Goal: Register for event/course

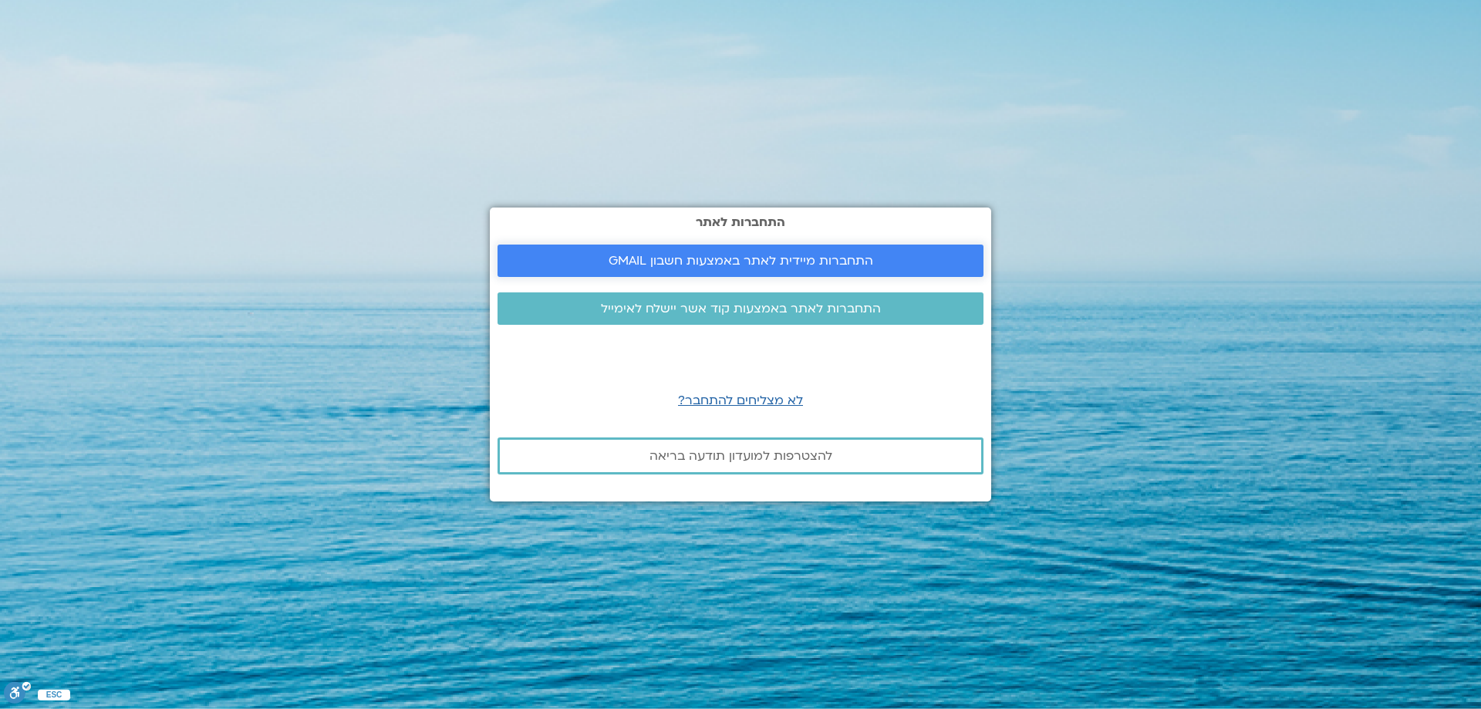
click at [721, 265] on span "התחברות מיידית לאתר באמצעות חשבון GMAIL" at bounding box center [741, 261] width 265 height 14
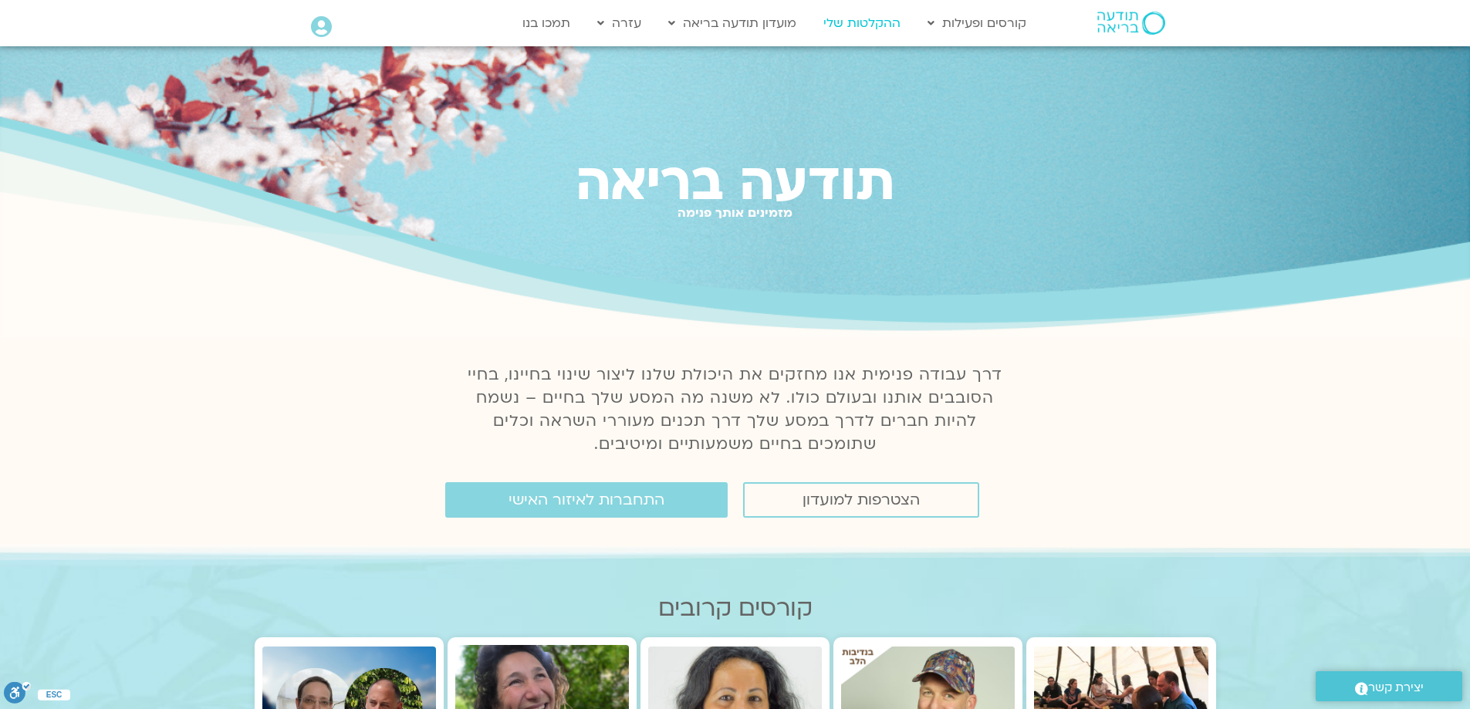
click at [878, 32] on link "ההקלטות שלי" at bounding box center [861, 22] width 93 height 29
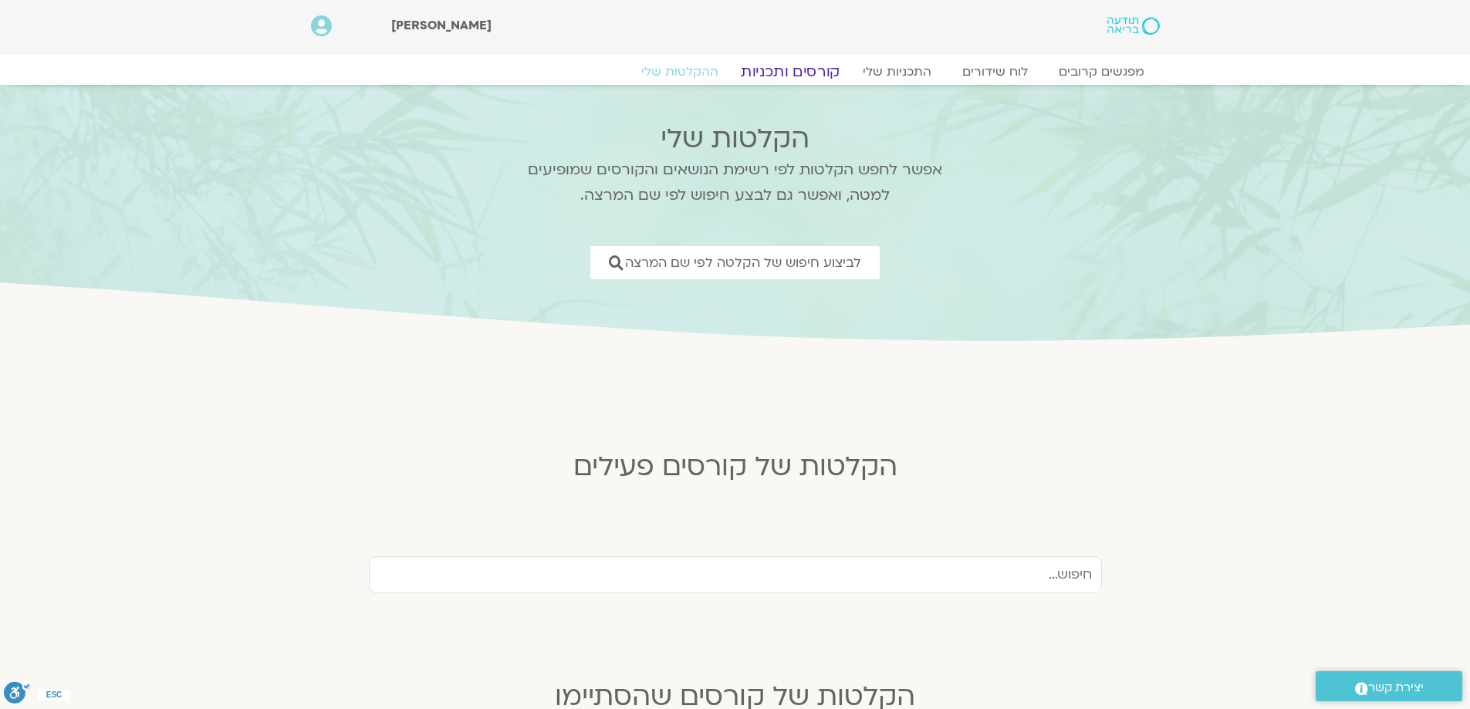
click at [778, 69] on link "קורסים ותכניות" at bounding box center [790, 71] width 136 height 19
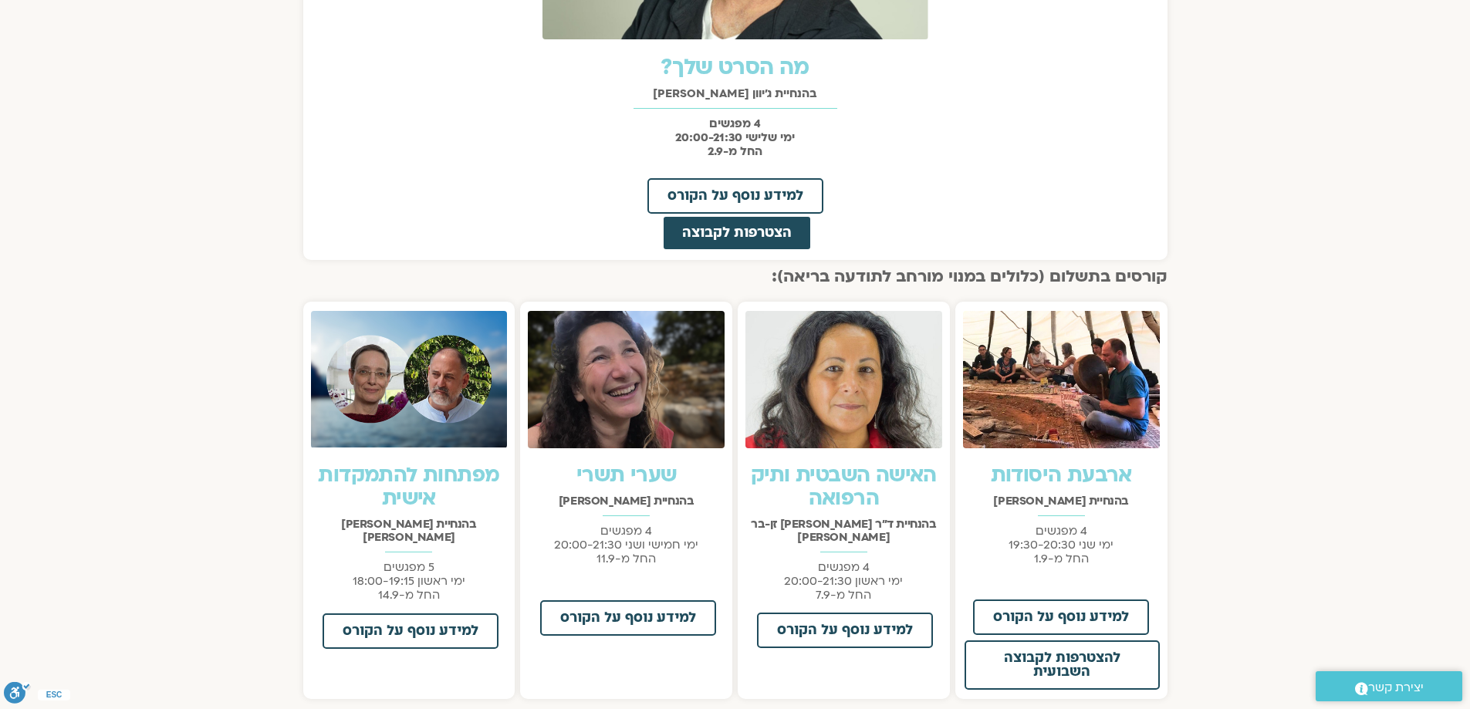
scroll to position [497, 0]
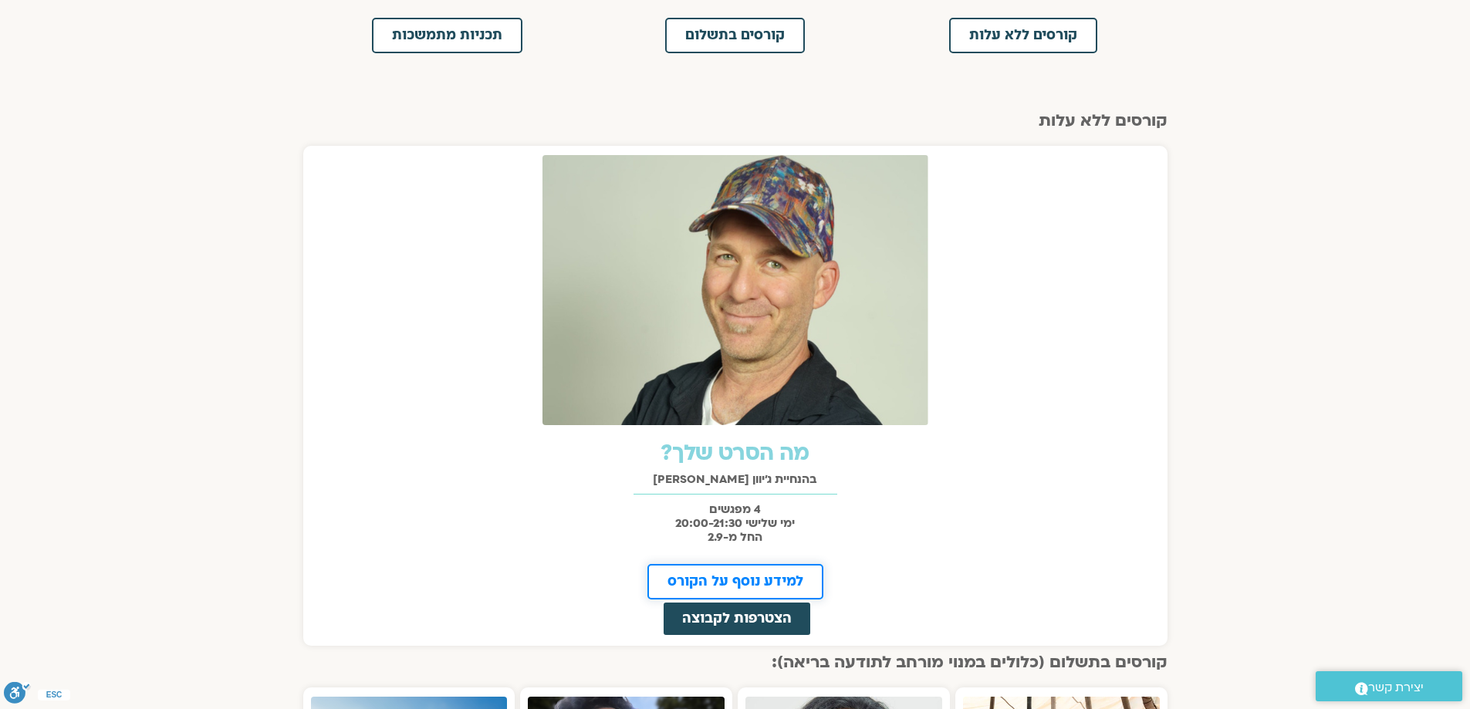
click at [771, 576] on span "למידע נוסף על הקורס" at bounding box center [735, 582] width 136 height 14
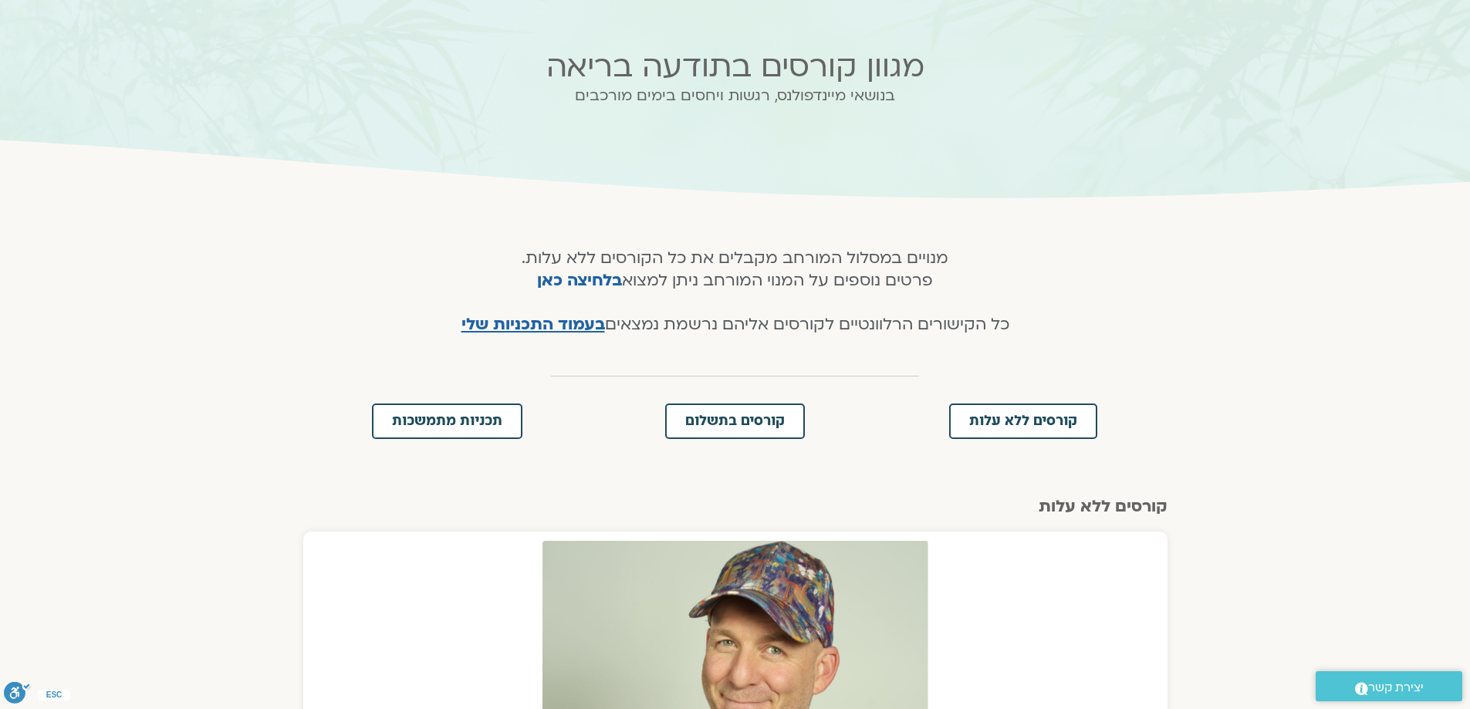
scroll to position [34, 0]
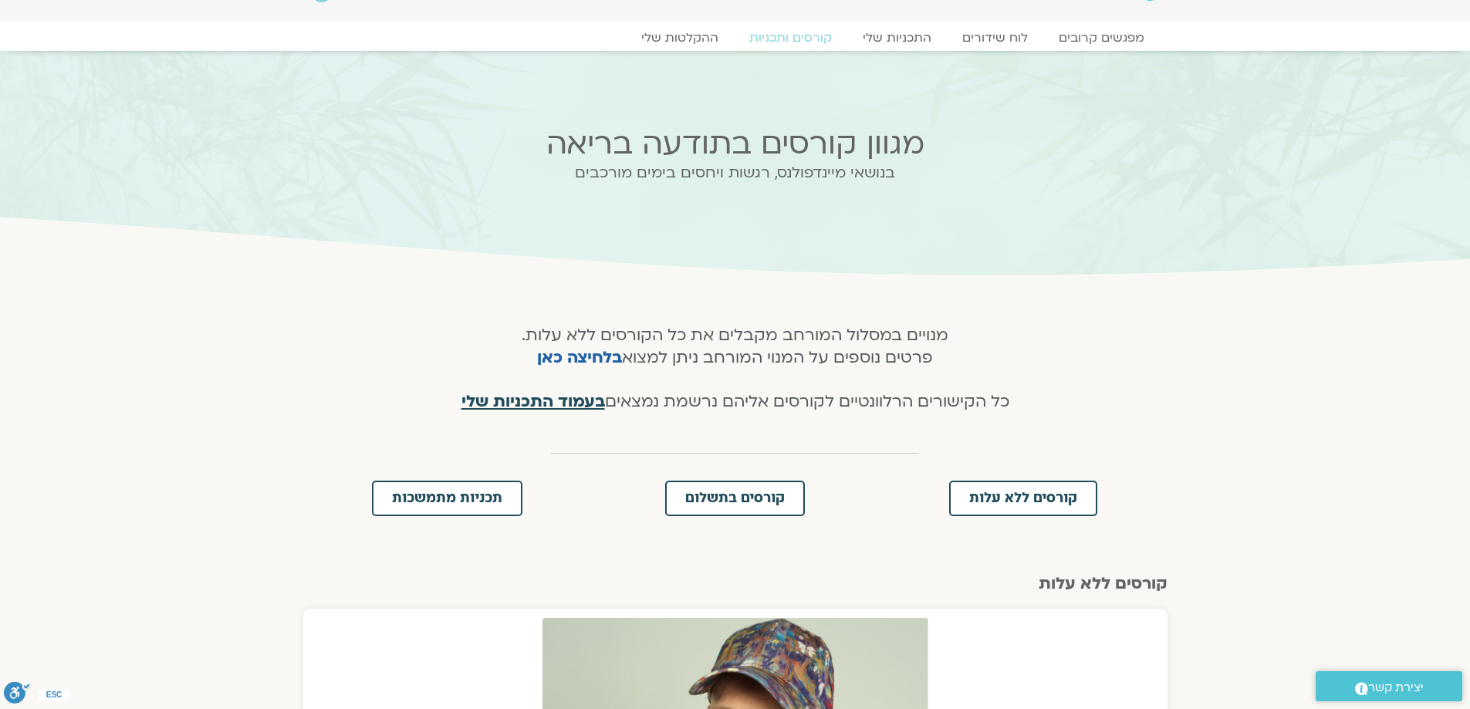
click at [553, 403] on span "בעמוד התכניות שלי" at bounding box center [532, 401] width 143 height 22
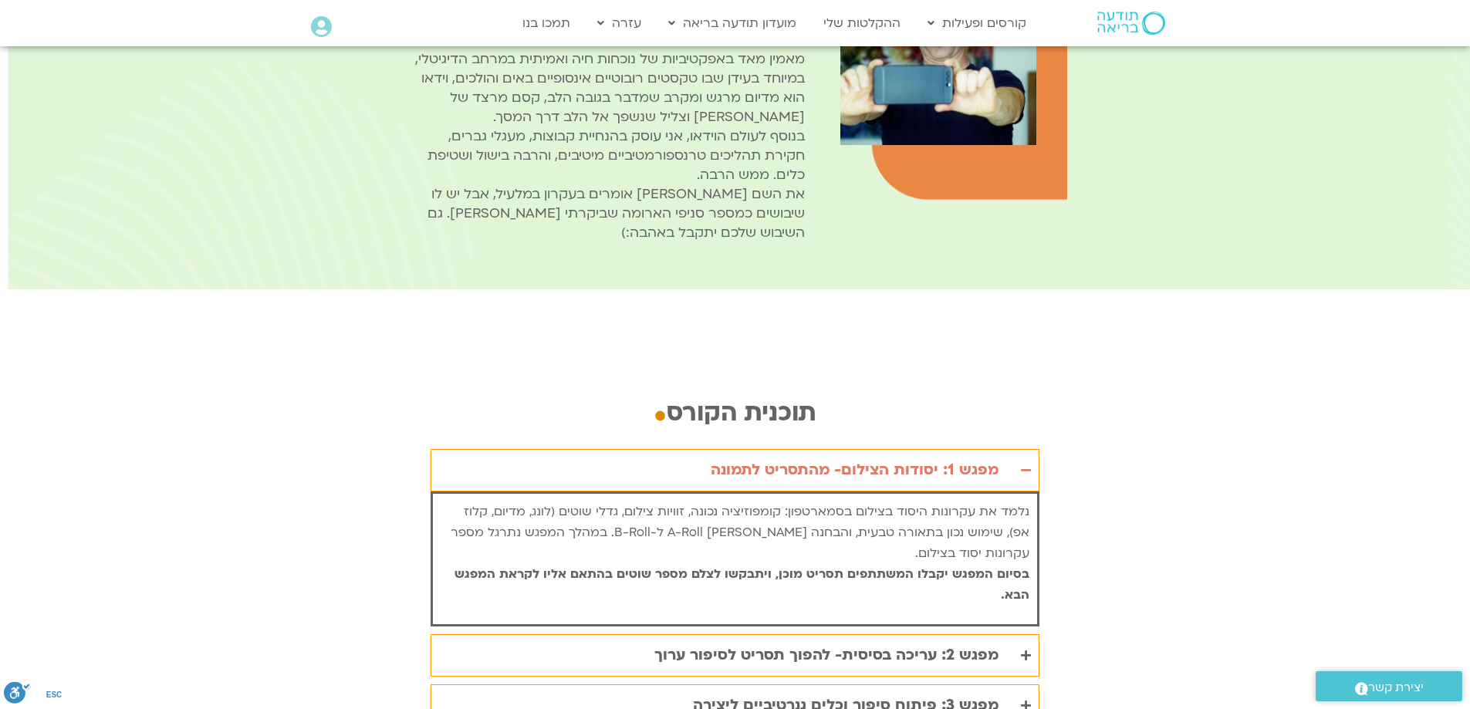
scroll to position [2932, 0]
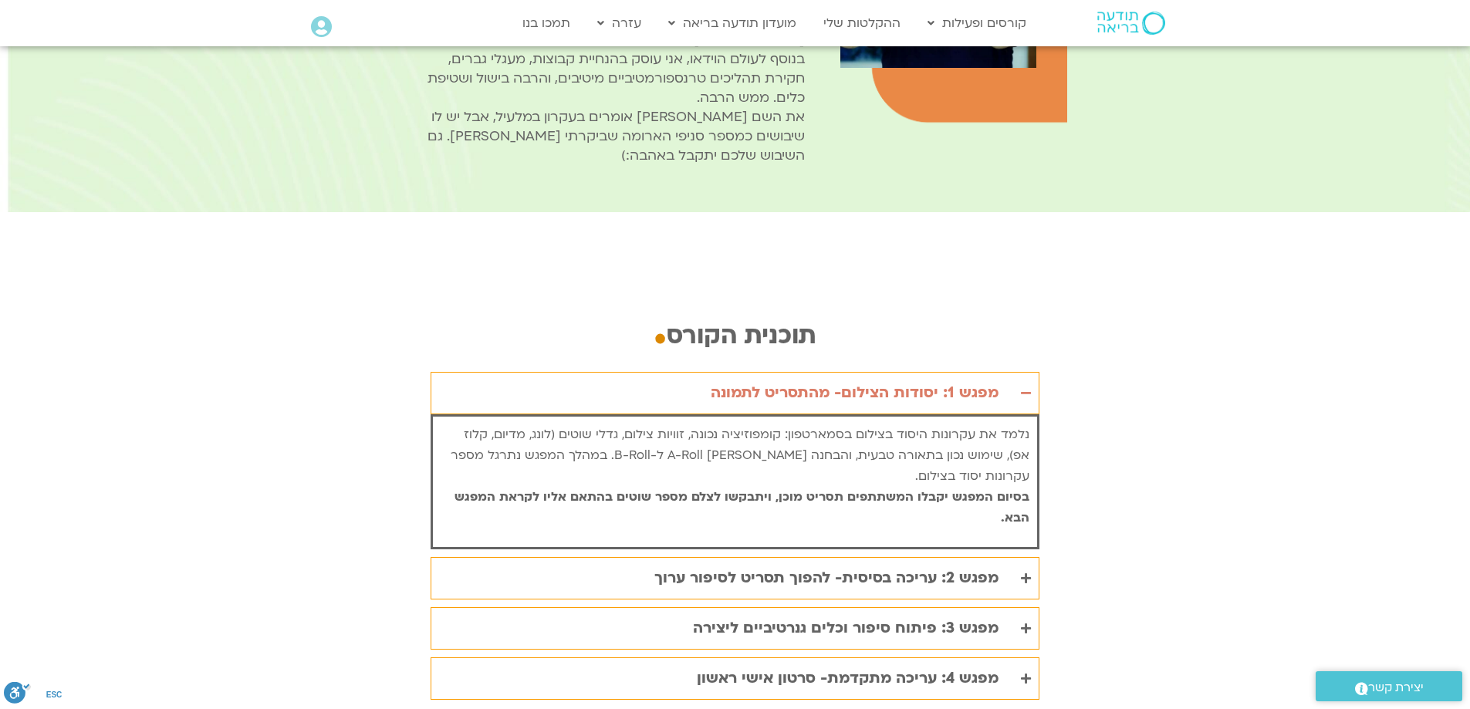
click at [859, 380] on div "מפגש 1: יסודות הצילום- מהתסריט לתמונה" at bounding box center [855, 392] width 288 height 25
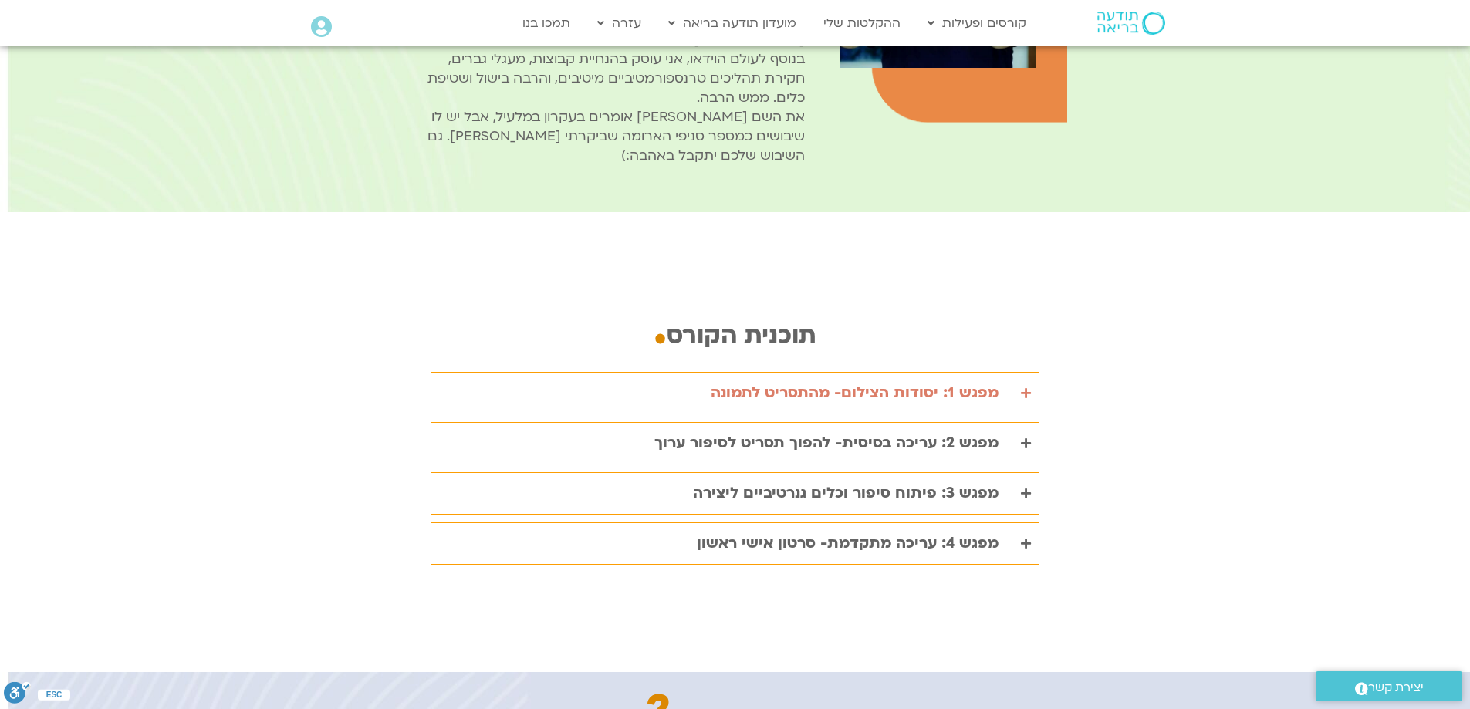
click at [859, 380] on div "מפגש 1: יסודות הצילום- מהתסריט לתמונה" at bounding box center [855, 392] width 288 height 25
click at [859, 426] on span "נלמד את עקרונות היסוד בצילום בסמארטפון: קומפוזיציה נכונה, זוויות צילום, גדלי שו…" at bounding box center [740, 455] width 579 height 59
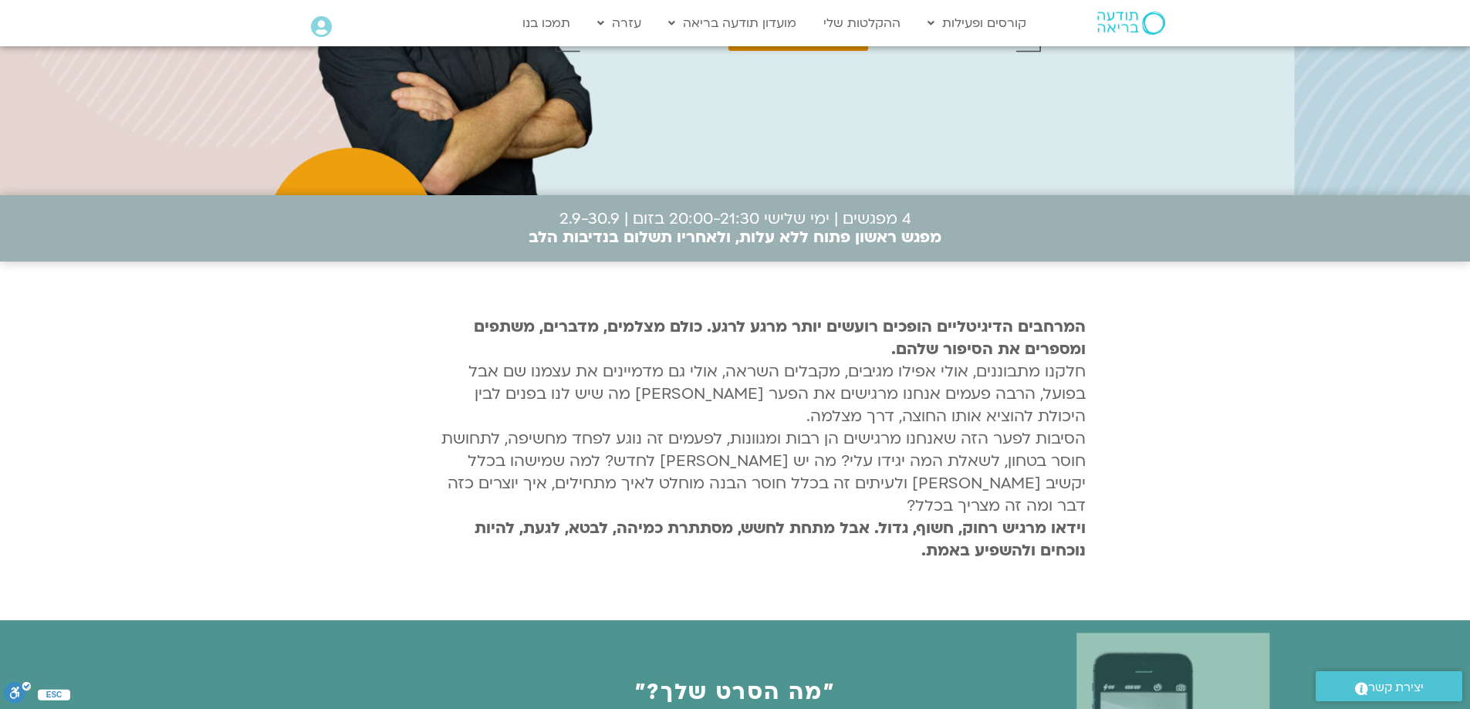
scroll to position [0, 0]
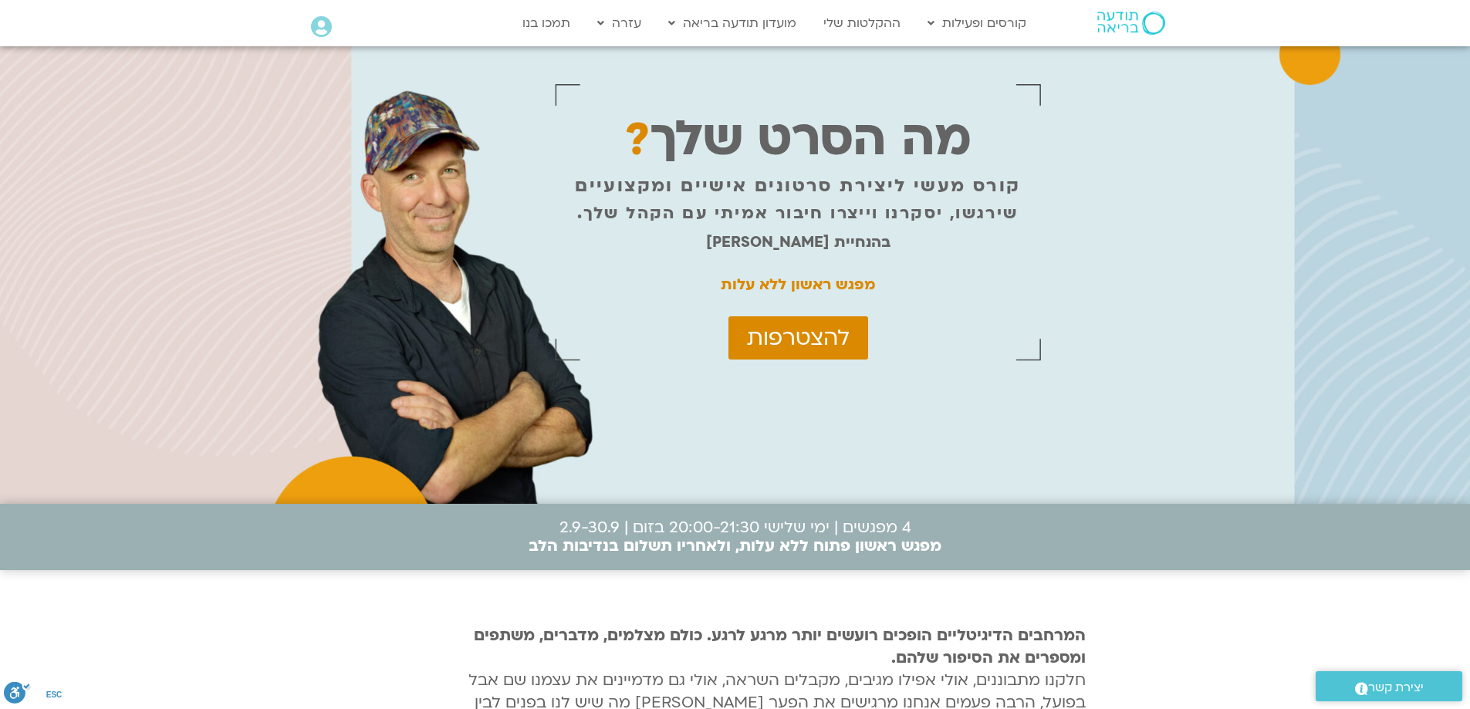
click at [832, 286] on strong "מפגש ראשון ללא עלות" at bounding box center [798, 285] width 154 height 20
click at [822, 346] on span "להצטרפות" at bounding box center [798, 338] width 103 height 25
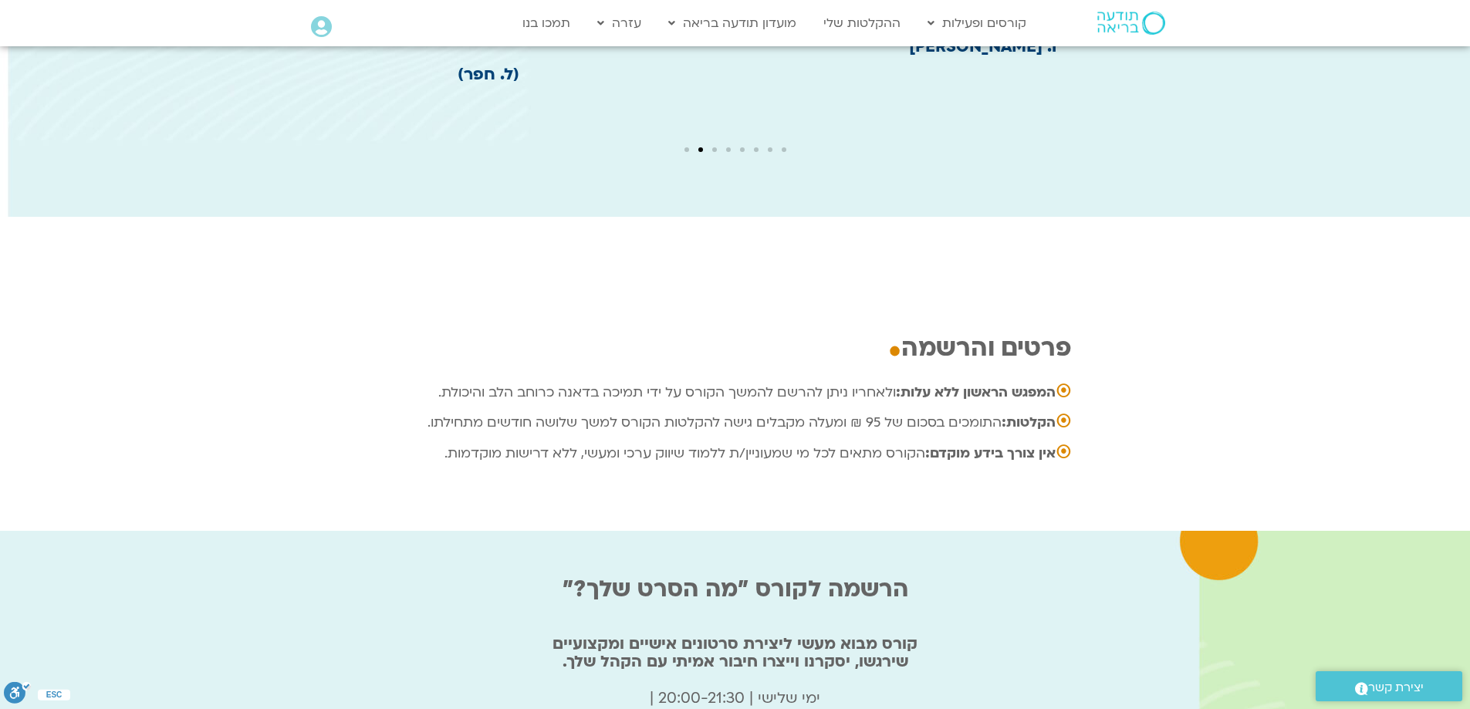
scroll to position [4689, 0]
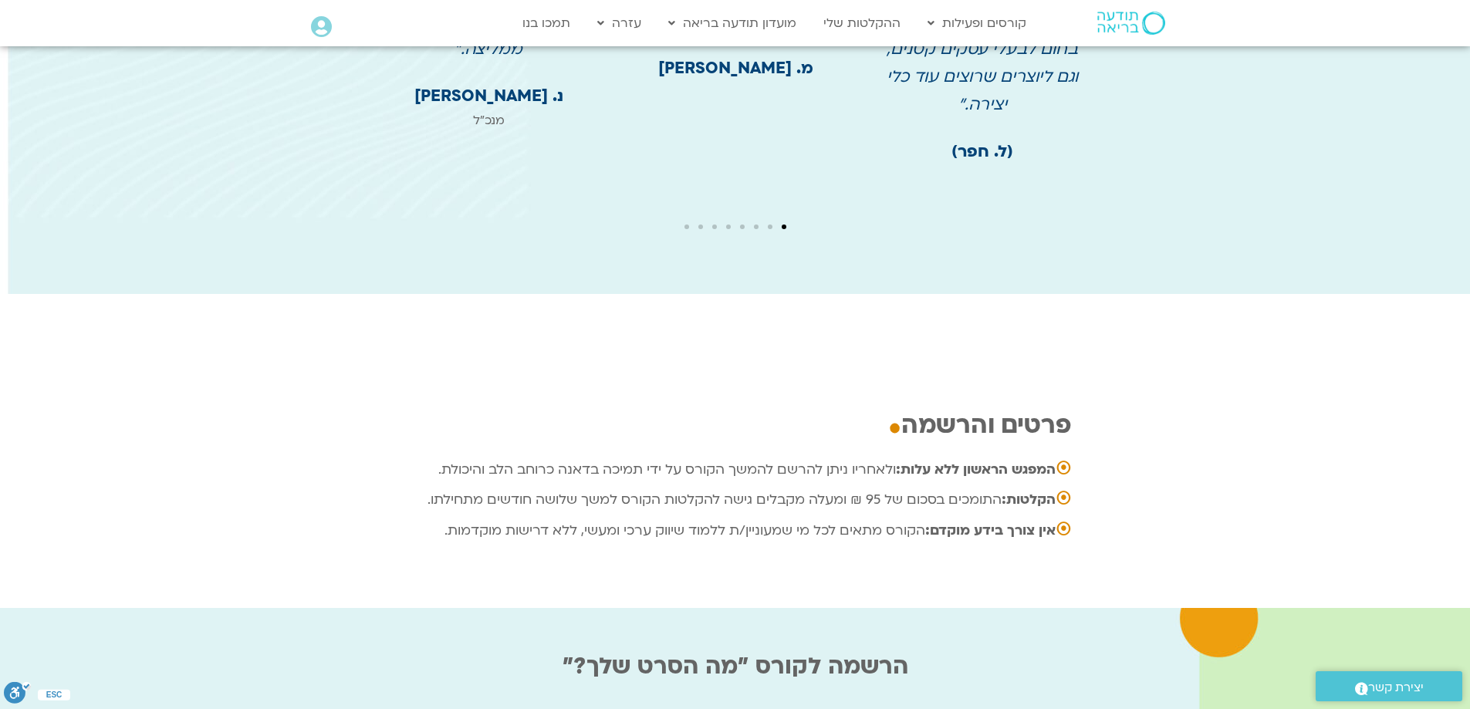
drag, startPoint x: 414, startPoint y: 315, endPoint x: 1076, endPoint y: 310, distance: 662.0
click at [1076, 402] on div "פרטים והרשמה . ⦿ המפגש הראשון ללא עלות: ולאחריו ניתן להרשם להמשך הקורס על ידי ת…" at bounding box center [735, 480] width 687 height 157
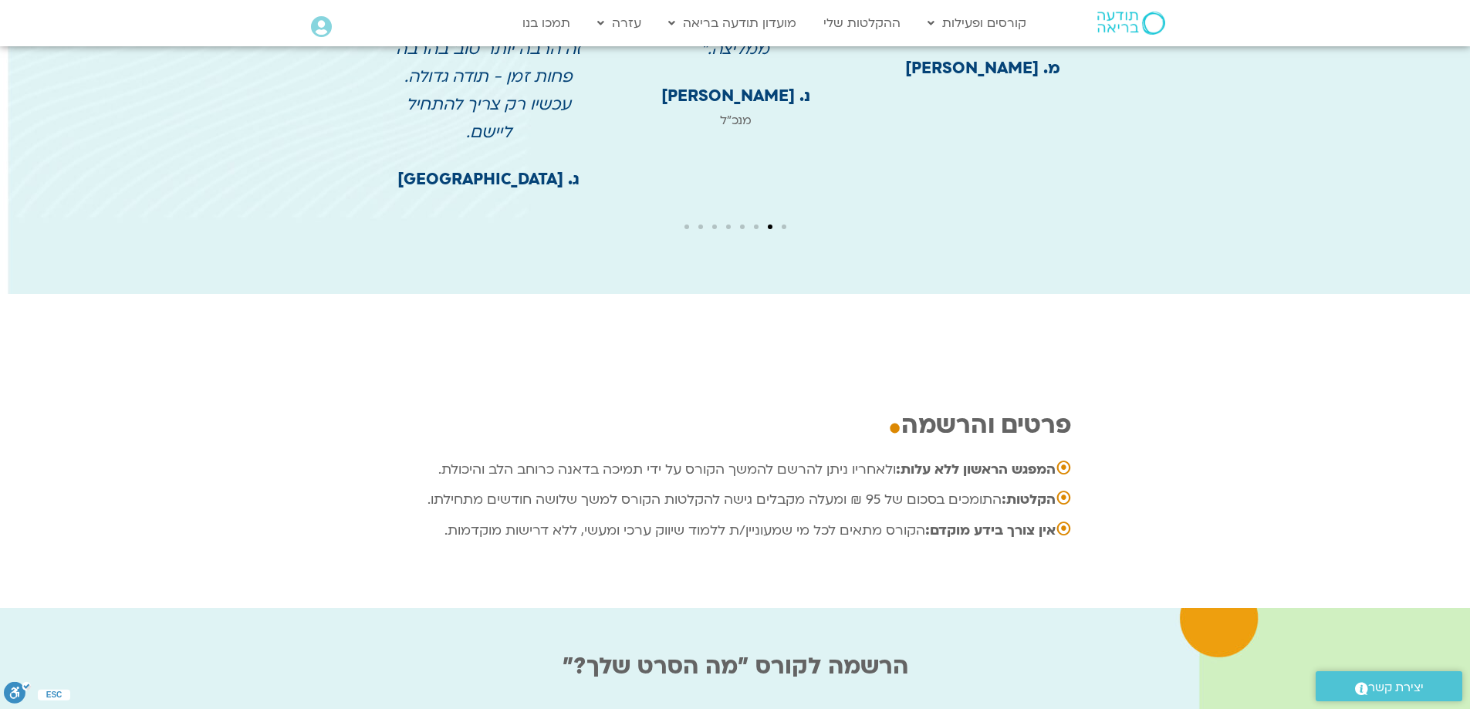
copy p "⦿ המפגש הראשון ללא עלות: ולאחריו ניתן להרשם להמשך הקורס על ידי תמיכה בדאנה כרוח…"
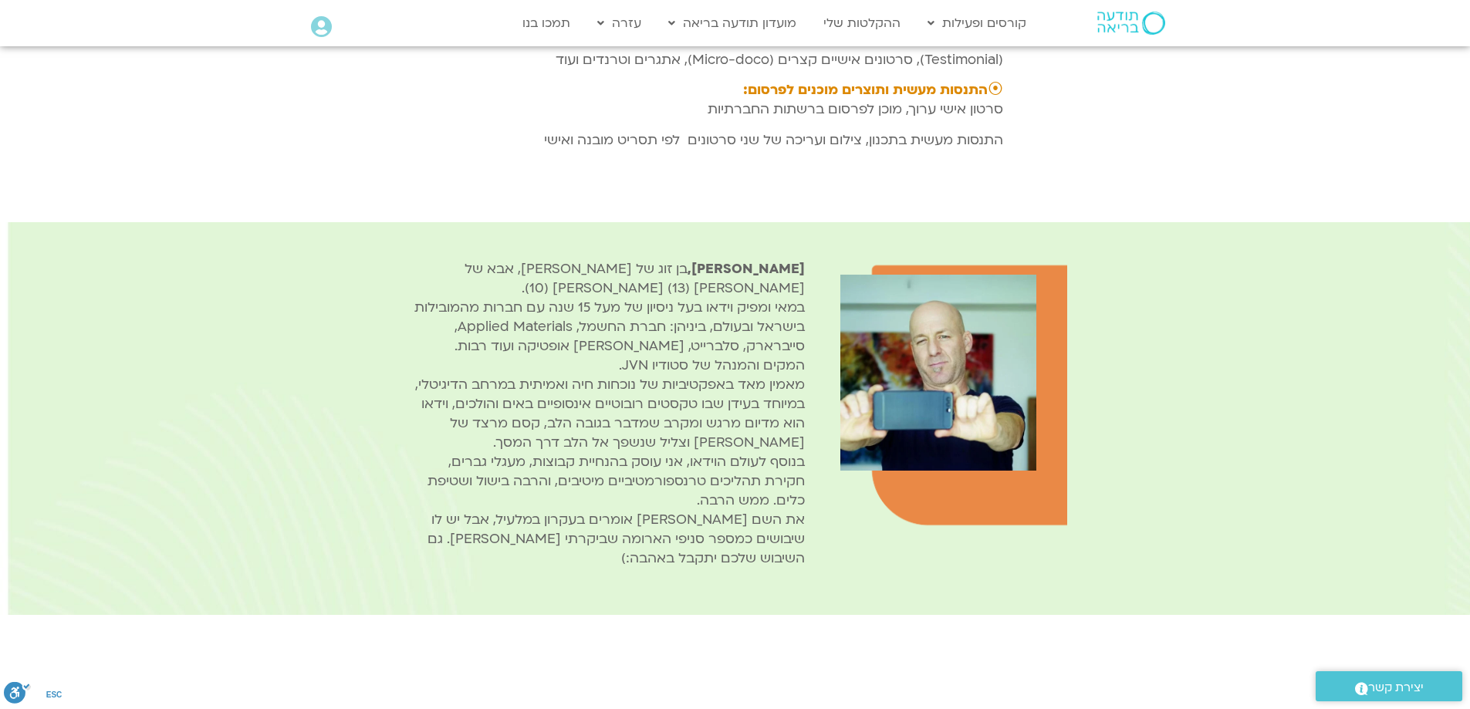
scroll to position [2297, 0]
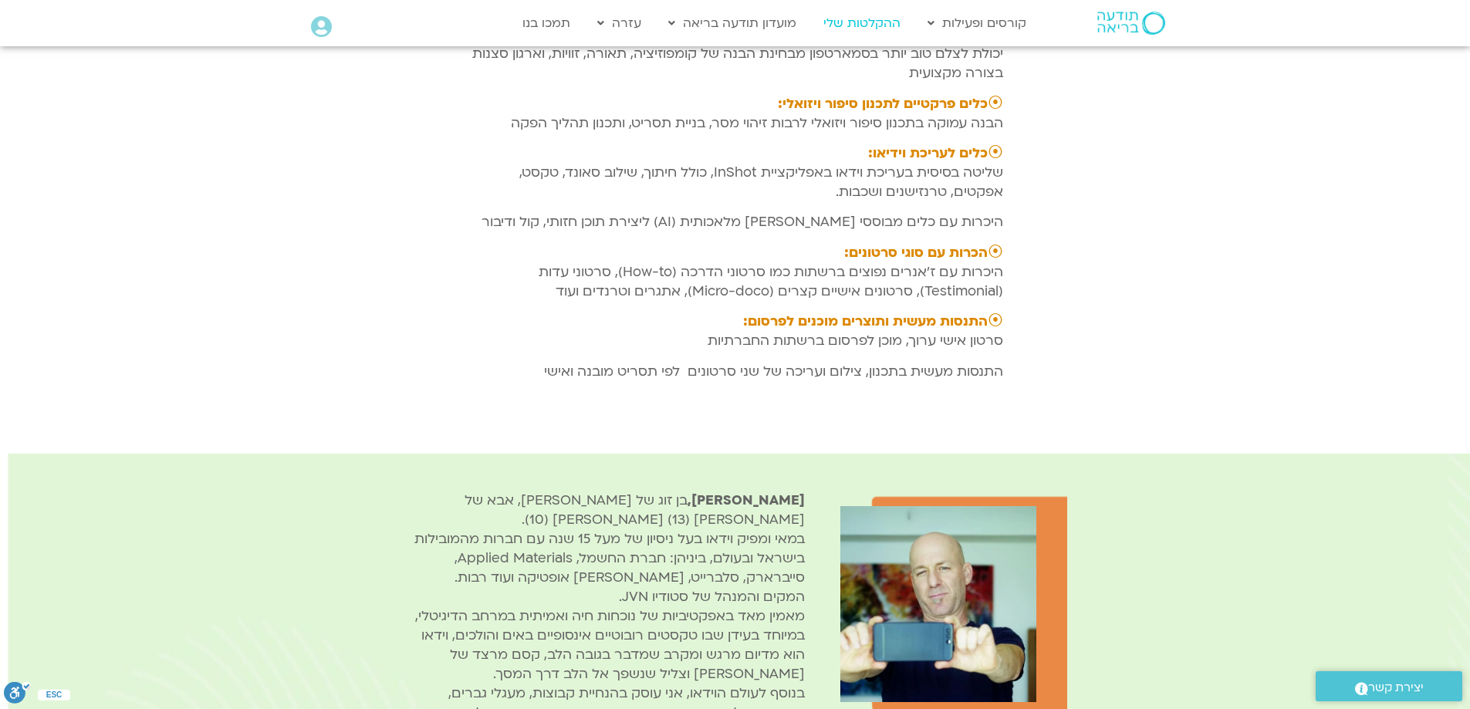
click at [861, 25] on link "ההקלטות שלי" at bounding box center [861, 22] width 93 height 29
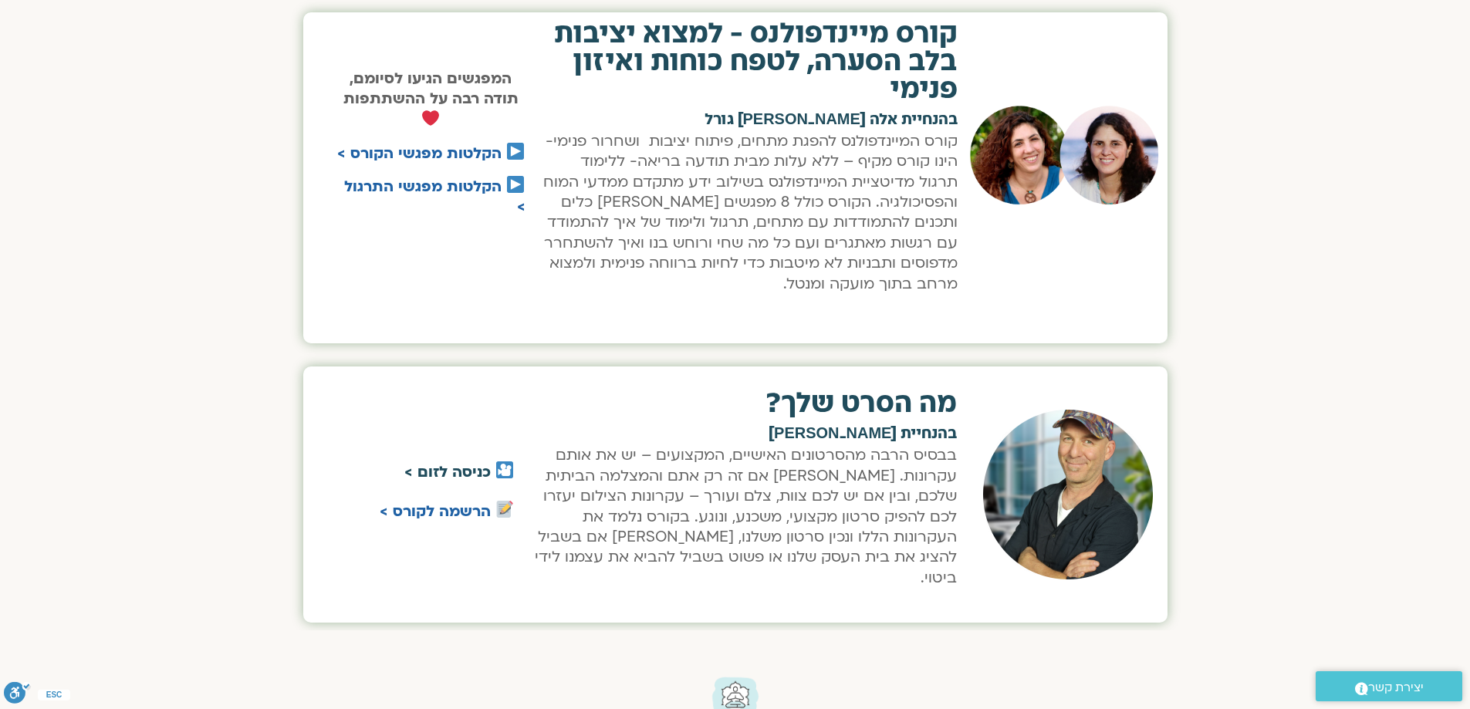
scroll to position [849, 0]
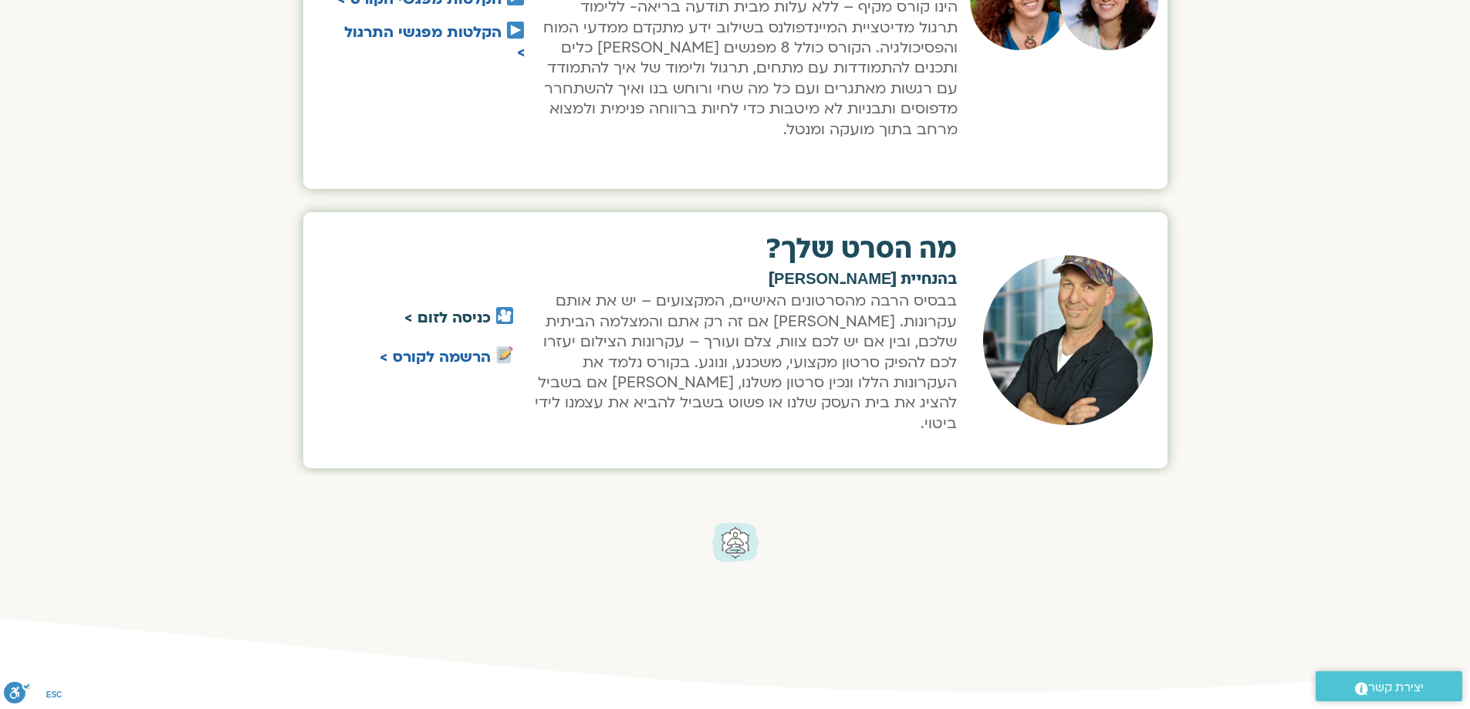
click at [425, 308] on link "כניסה לזום >" at bounding box center [447, 318] width 86 height 20
